Goal: Navigation & Orientation: Find specific page/section

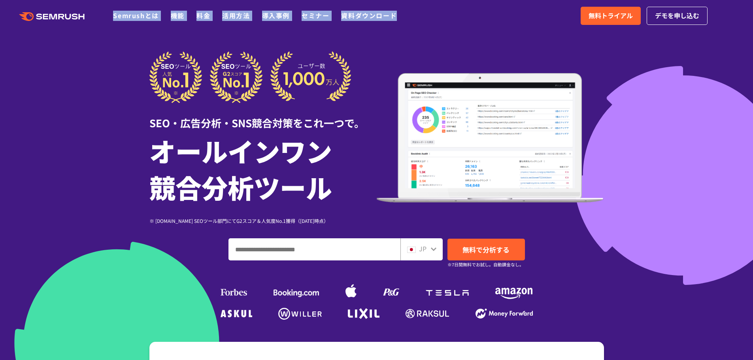
drag, startPoint x: 417, startPoint y: 16, endPoint x: 92, endPoint y: 17, distance: 325.6
click at [91, 17] on div ".cls {fill: #FF642D;} .cls {fill: #FF642D;} Semrushとは 機能 料金 活用方法 導入事例 セミナー 資料ダウ…" at bounding box center [376, 16] width 753 height 24
click at [92, 17] on icon ".cls {fill: #FF642D;}" at bounding box center [52, 16] width 89 height 9
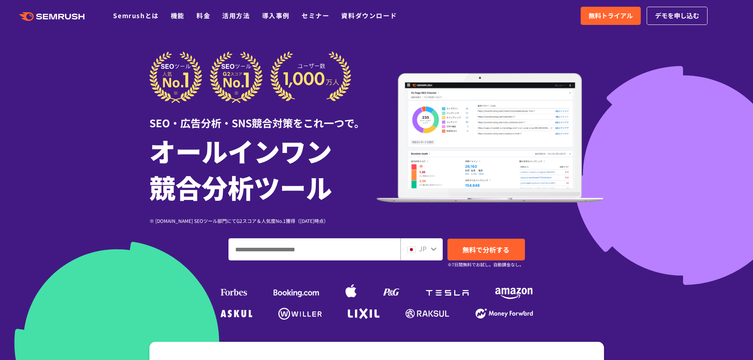
click at [418, 8] on div ".cls {fill: #FF642D;} .cls {fill: #FF642D;} Semrushとは 機能 料金 活用方法 導入事例 セミナー 資料ダウ…" at bounding box center [376, 16] width 753 height 24
click at [435, 17] on div ".cls {fill: #FF642D;} .cls {fill: #FF642D;} Semrushとは 機能 料金 活用方法 導入事例 セミナー 資料ダウ…" at bounding box center [376, 16] width 753 height 24
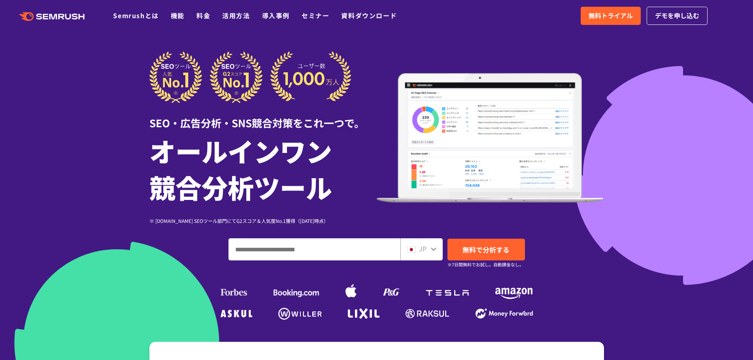
click at [435, 17] on div ".cls {fill: #FF642D;} .cls {fill: #FF642D;} Semrushとは 機能 料金 活用方法 導入事例 セミナー 資料ダウ…" at bounding box center [376, 16] width 753 height 24
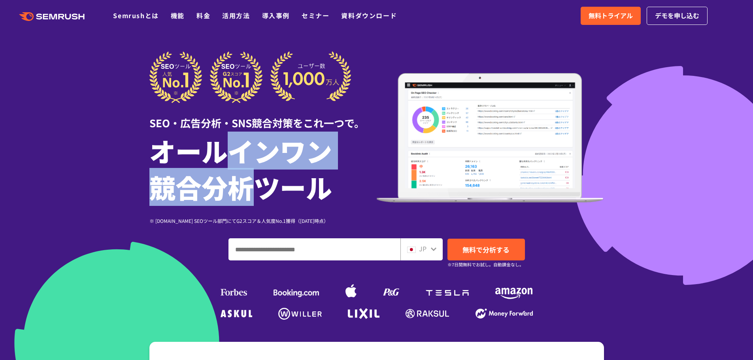
drag, startPoint x: 237, startPoint y: 153, endPoint x: 241, endPoint y: 183, distance: 29.8
click at [241, 183] on h1 "オールインワン 競合分析ツール" at bounding box center [262, 168] width 227 height 73
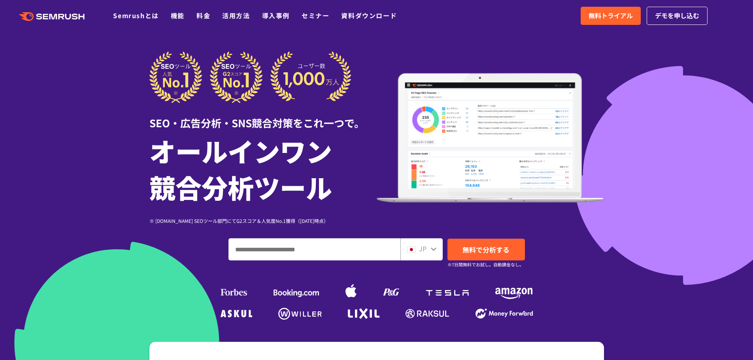
click at [220, 186] on h1 "オールインワン 競合分析ツール" at bounding box center [262, 168] width 227 height 73
click at [222, 156] on h1 "オールインワン 競合分析ツール" at bounding box center [262, 168] width 227 height 73
click at [225, 153] on h1 "オールインワン 競合分析ツール" at bounding box center [262, 168] width 227 height 73
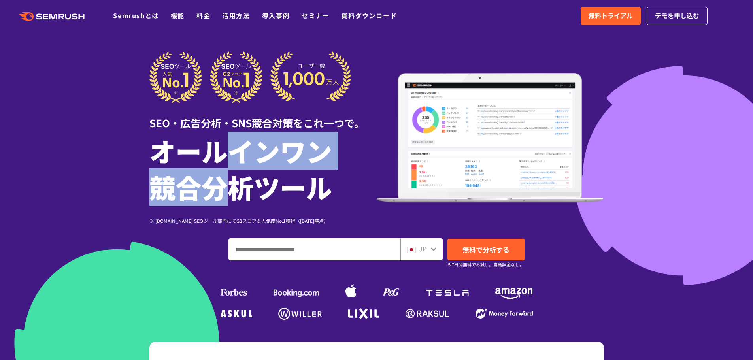
drag, startPoint x: 225, startPoint y: 153, endPoint x: 230, endPoint y: 182, distance: 30.0
click at [230, 182] on h1 "オールインワン 競合分析ツール" at bounding box center [262, 168] width 227 height 73
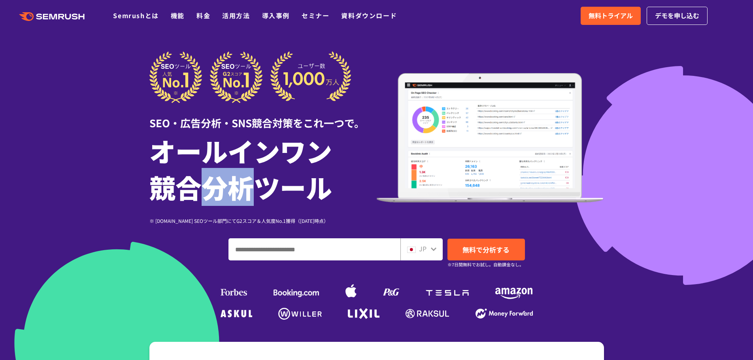
click at [231, 183] on h1 "オールインワン 競合分析ツール" at bounding box center [262, 168] width 227 height 73
click at [232, 185] on h1 "オールインワン 競合分析ツール" at bounding box center [262, 168] width 227 height 73
drag, startPoint x: 232, startPoint y: 184, endPoint x: 179, endPoint y: 181, distance: 52.3
click at [220, 181] on h1 "オールインワン 競合分析ツール" at bounding box center [262, 168] width 227 height 73
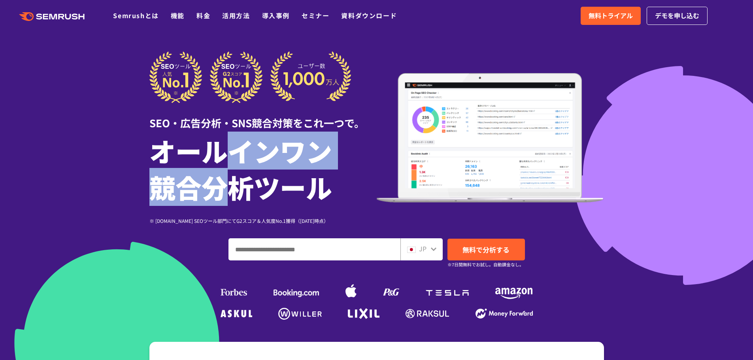
drag, startPoint x: 216, startPoint y: 177, endPoint x: 229, endPoint y: 155, distance: 25.2
click at [229, 155] on h1 "オールインワン 競合分析ツール" at bounding box center [262, 168] width 227 height 73
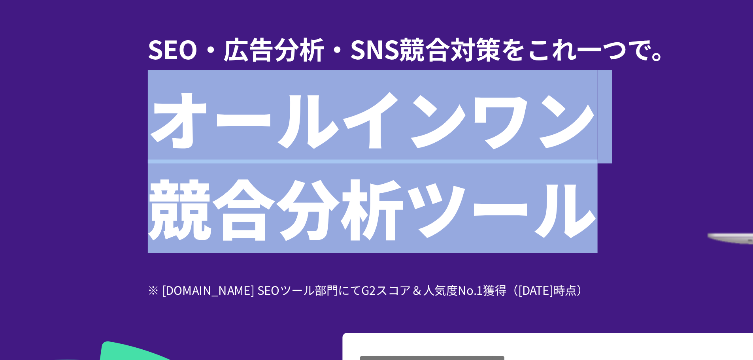
drag, startPoint x: 302, startPoint y: 181, endPoint x: 145, endPoint y: 147, distance: 161.3
click at [145, 147] on div "SEO・広告分析・SNS競合対策をこれ一つで。 オールインワン 競合分析ツール ※ G2.com SEOツール部門にてG2スコア＆人気度No.1獲得（2023…" at bounding box center [376, 186] width 470 height 271
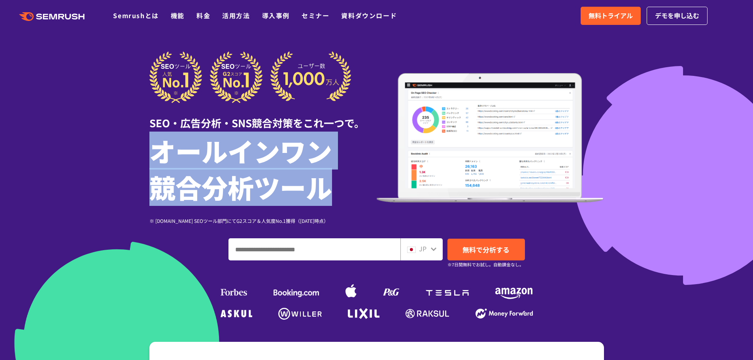
click at [159, 202] on h1 "オールインワン 競合分析ツール" at bounding box center [262, 168] width 227 height 73
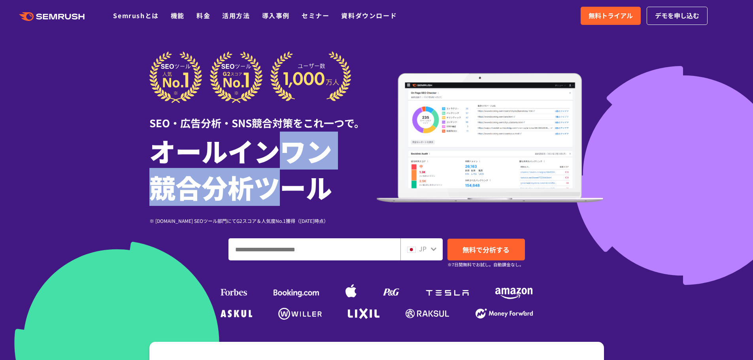
drag, startPoint x: 274, startPoint y: 181, endPoint x: 275, endPoint y: 200, distance: 19.4
click at [275, 200] on h1 "オールインワン 競合分析ツール" at bounding box center [262, 168] width 227 height 73
